Goal: Check status: Check status

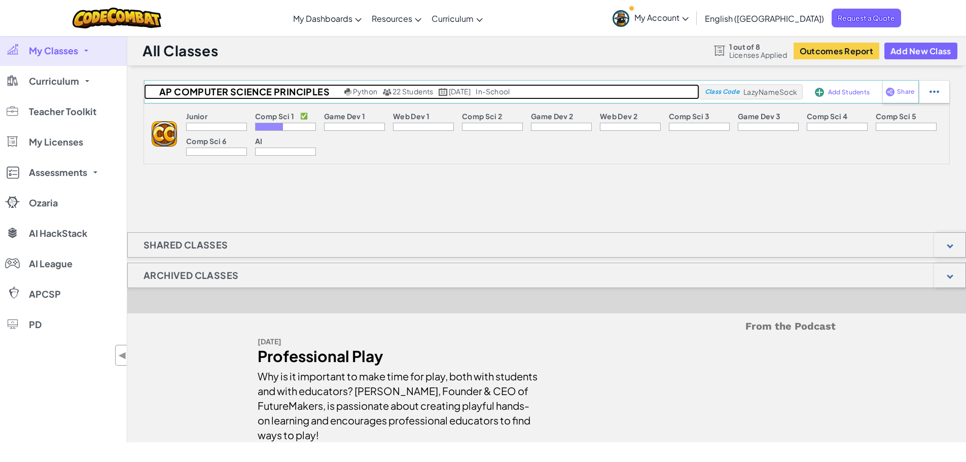
click at [345, 92] on img at bounding box center [348, 92] width 8 height 8
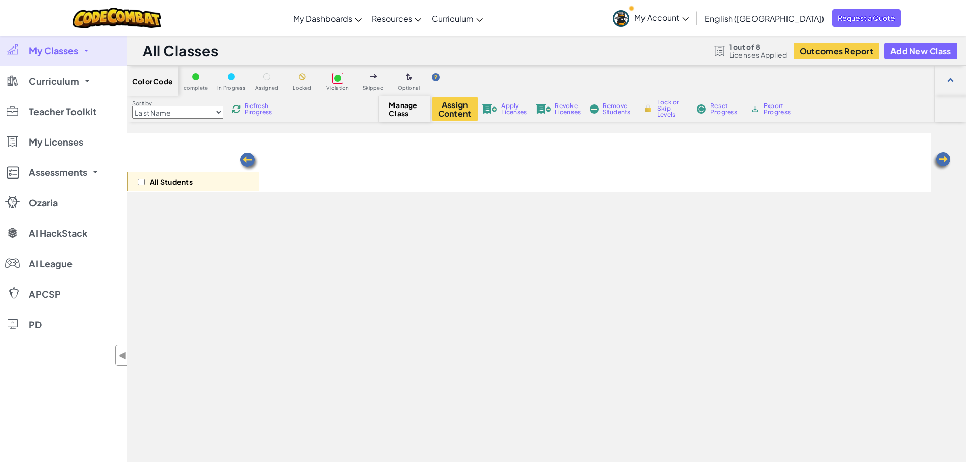
select select "560f1a9f22961295f9427742"
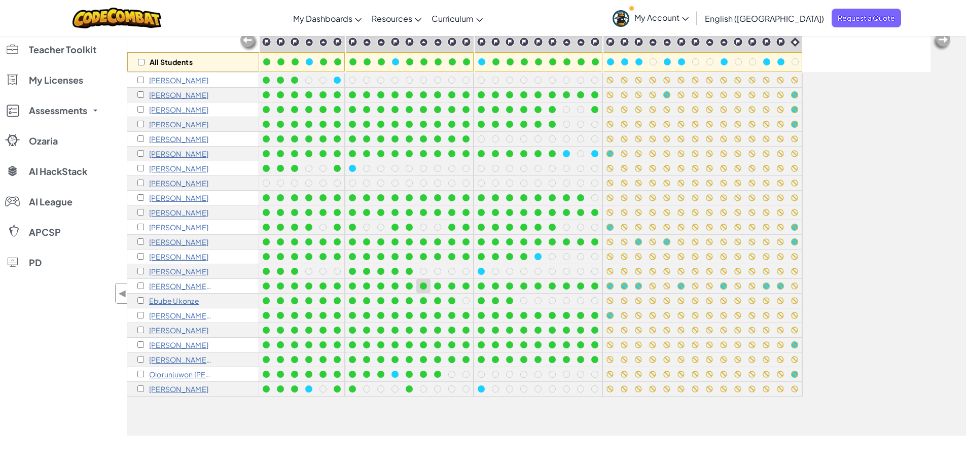
scroll to position [254, 0]
